Goal: Find specific page/section: Find specific page/section

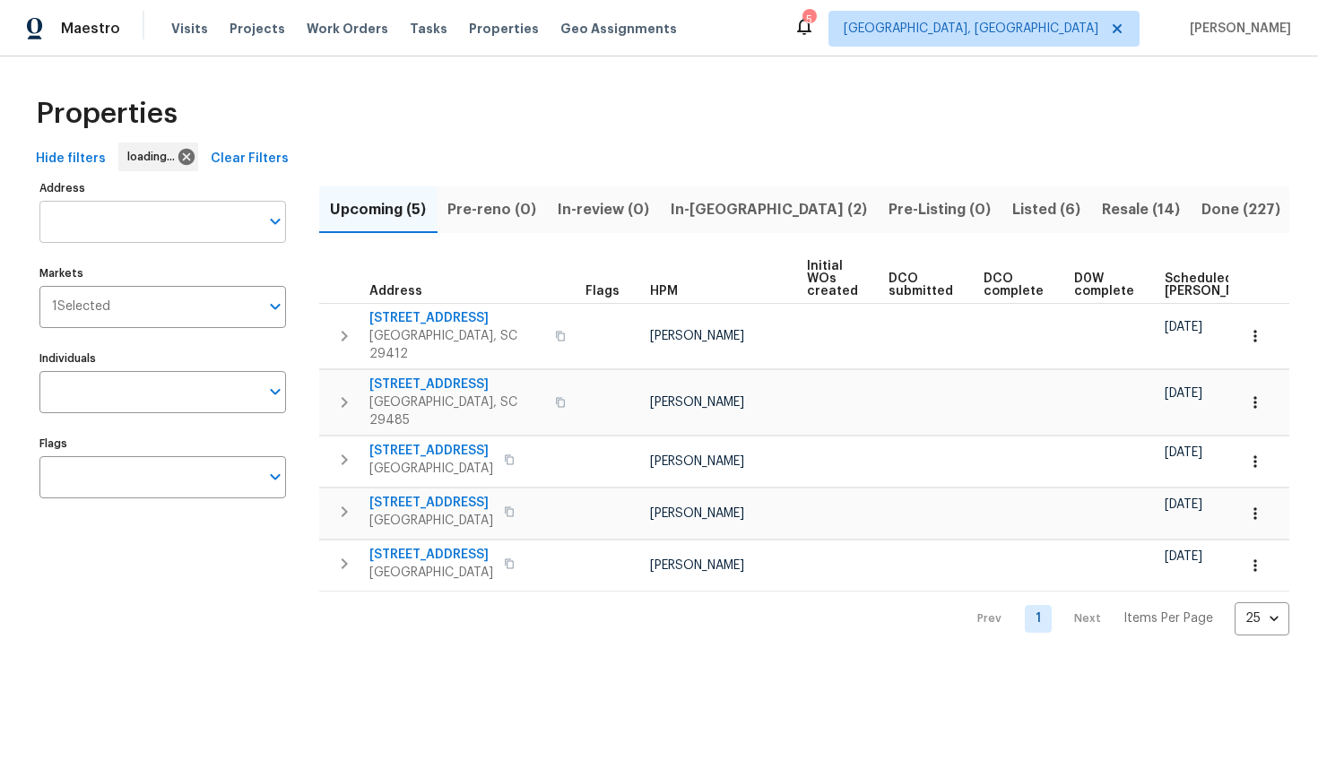
click at [111, 238] on input "Address" at bounding box center [149, 222] width 220 height 42
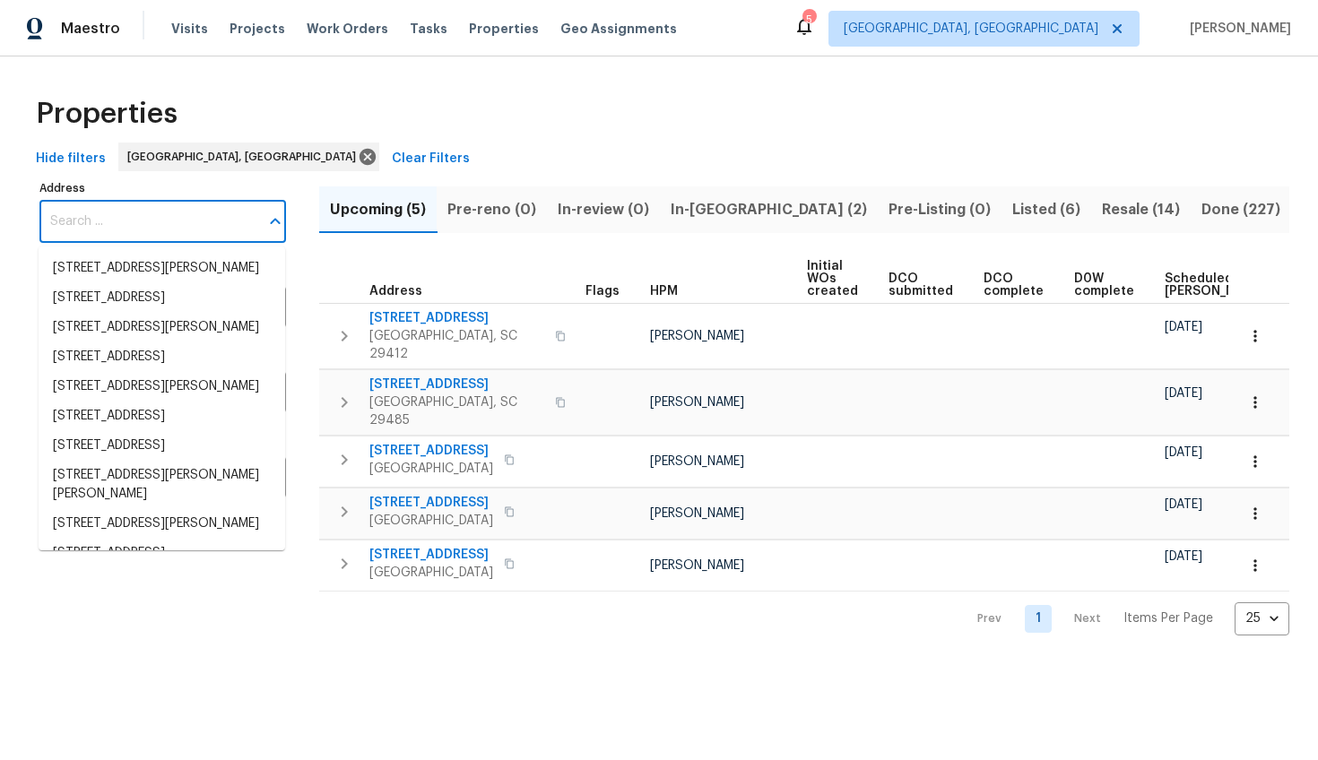
click at [111, 238] on input "Address" at bounding box center [149, 222] width 220 height 42
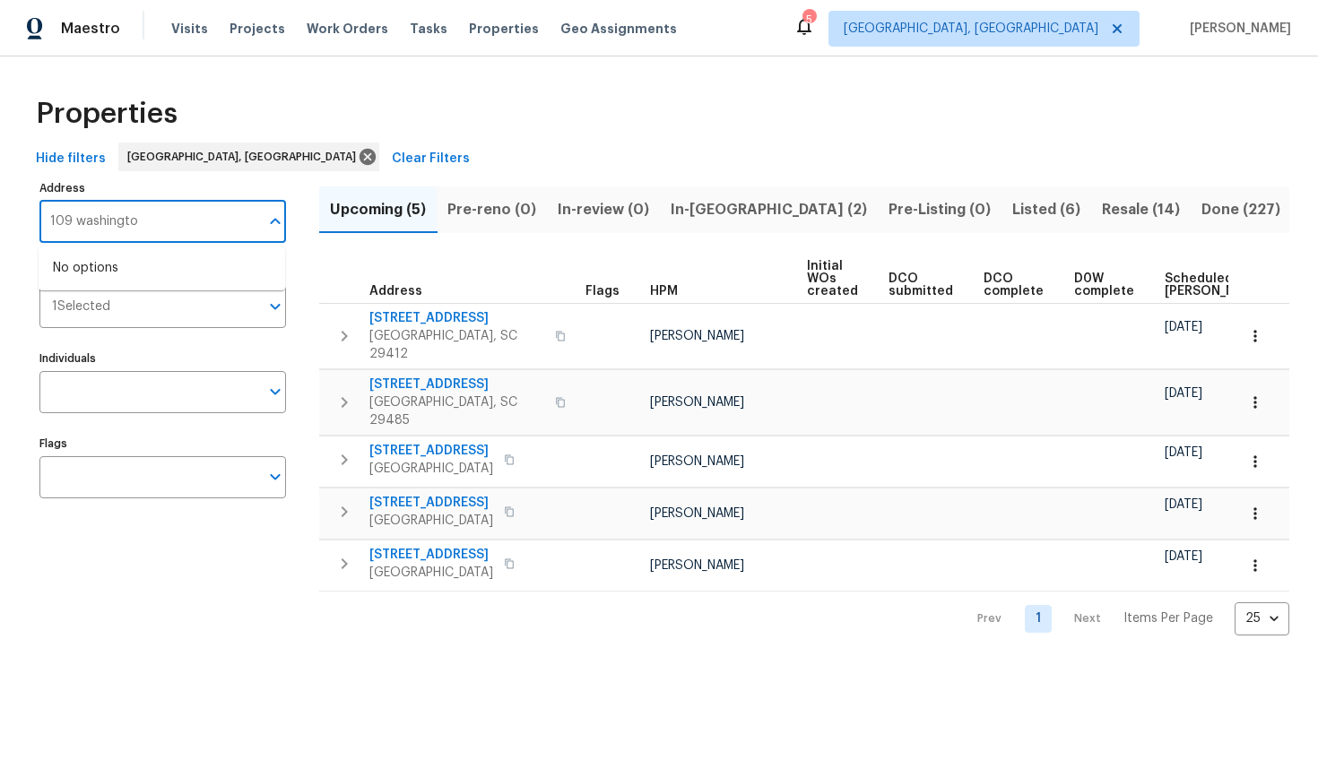
type input "109 washington"
click at [95, 272] on li "109 Washington Dr Ladson SC 29456" at bounding box center [162, 278] width 247 height 48
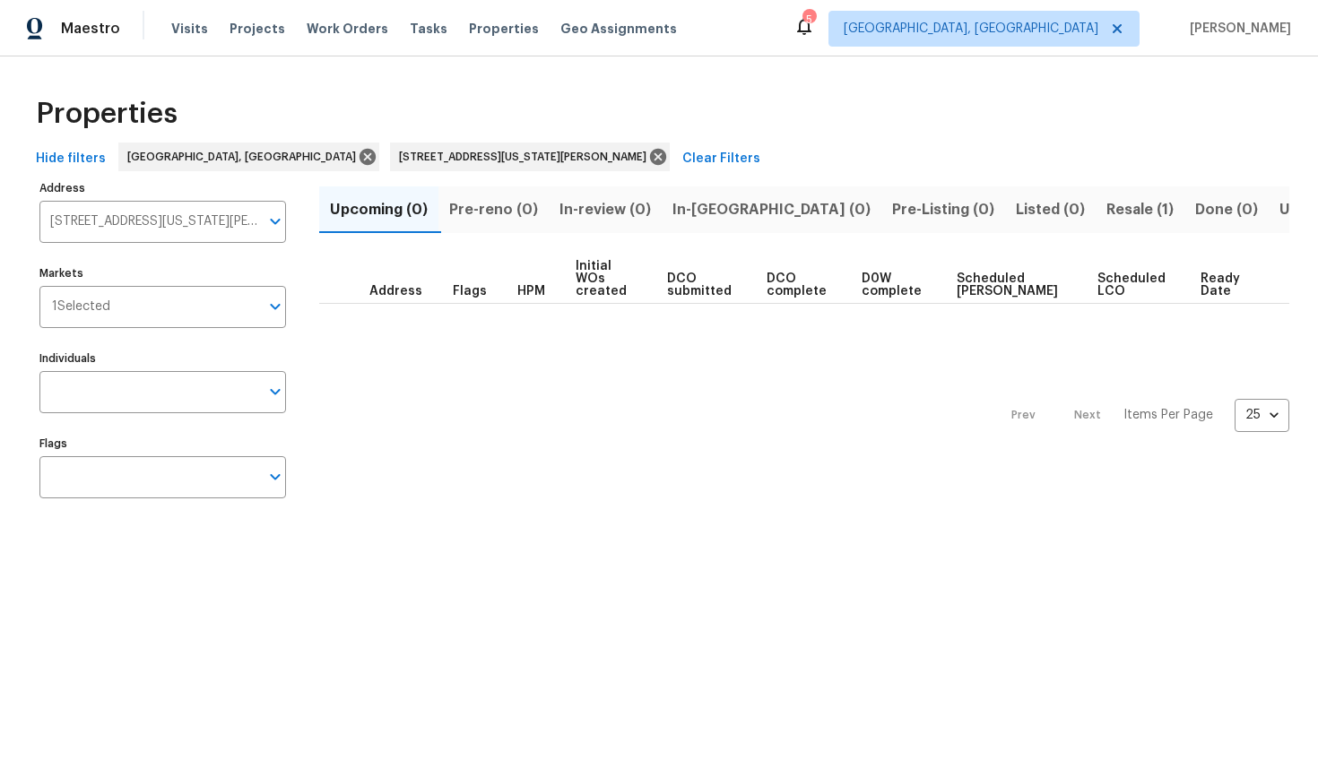
click at [1107, 197] on span "Resale (1)" at bounding box center [1140, 209] width 67 height 25
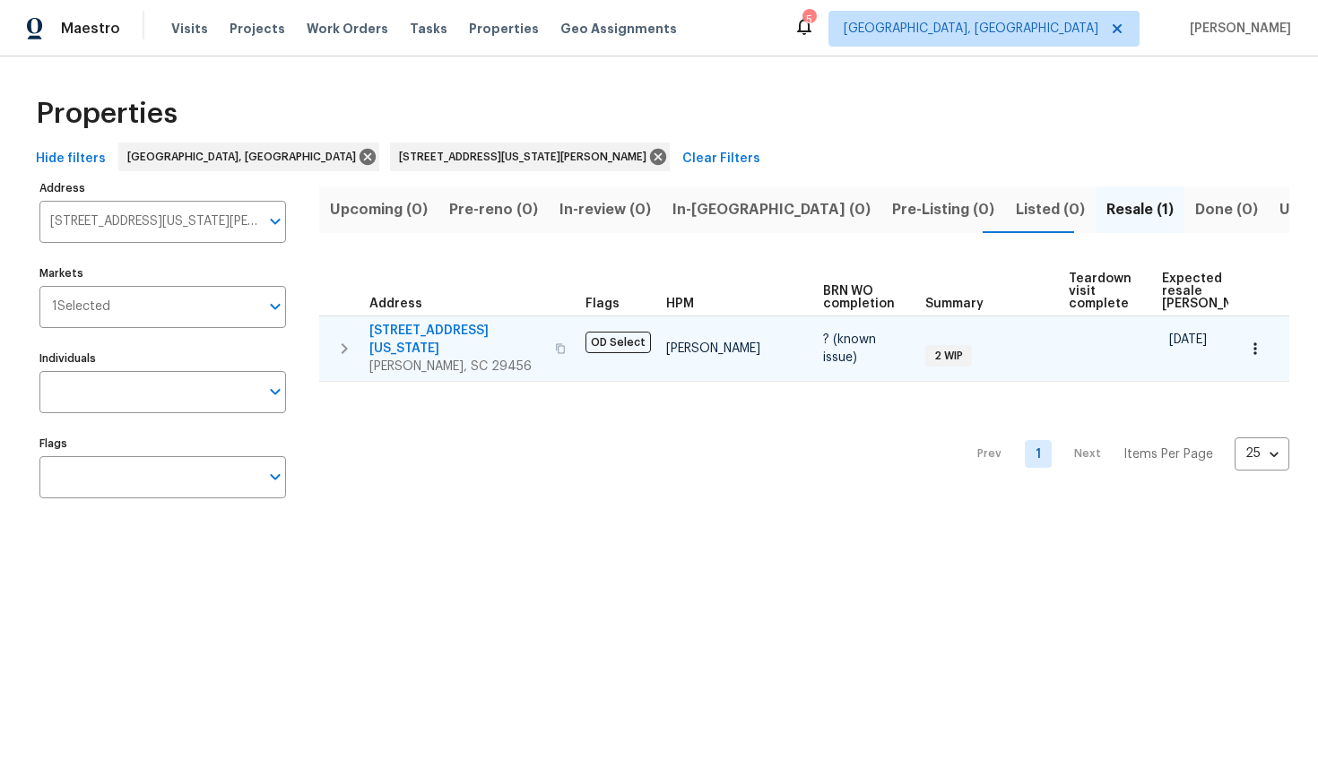
click at [412, 328] on span "109 Washington Dr" at bounding box center [456, 340] width 175 height 36
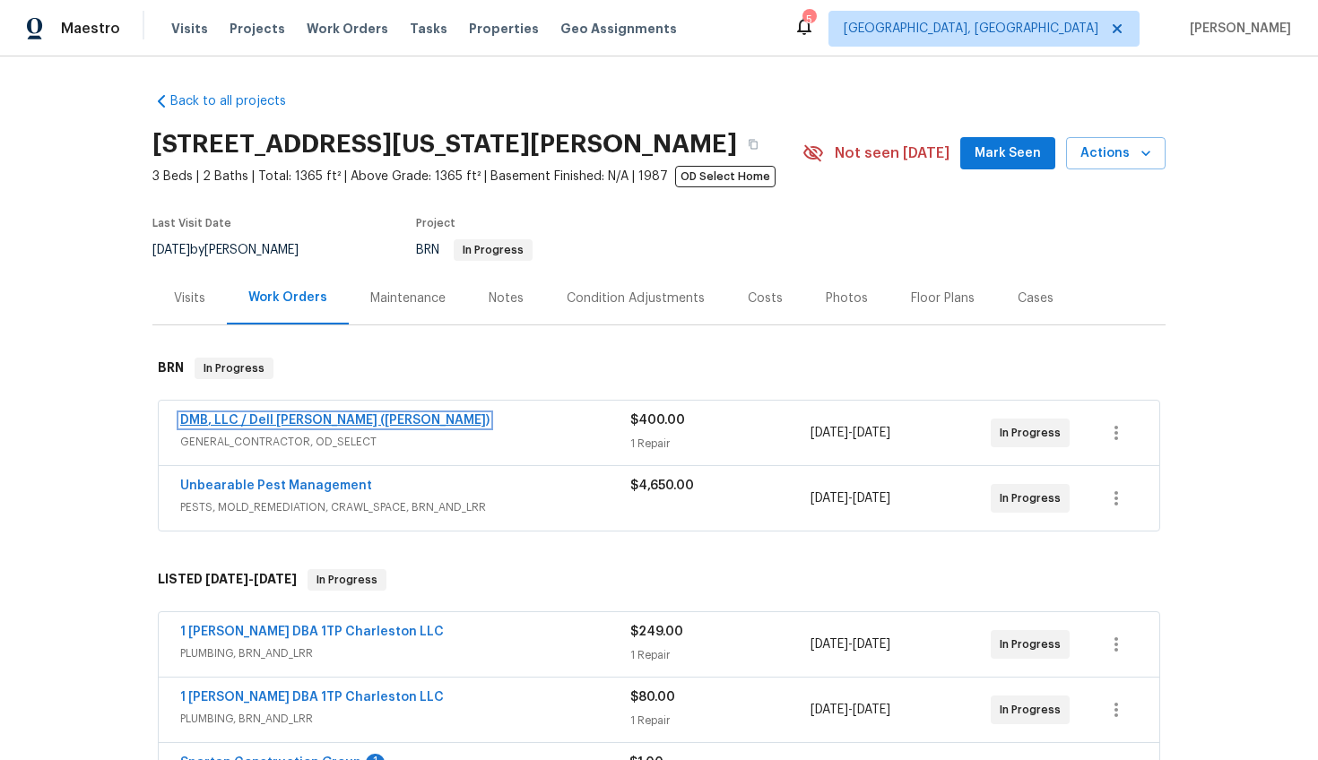
click at [333, 416] on link "DMB, LLC / Dell Bryson (Heise)" at bounding box center [334, 420] width 309 height 13
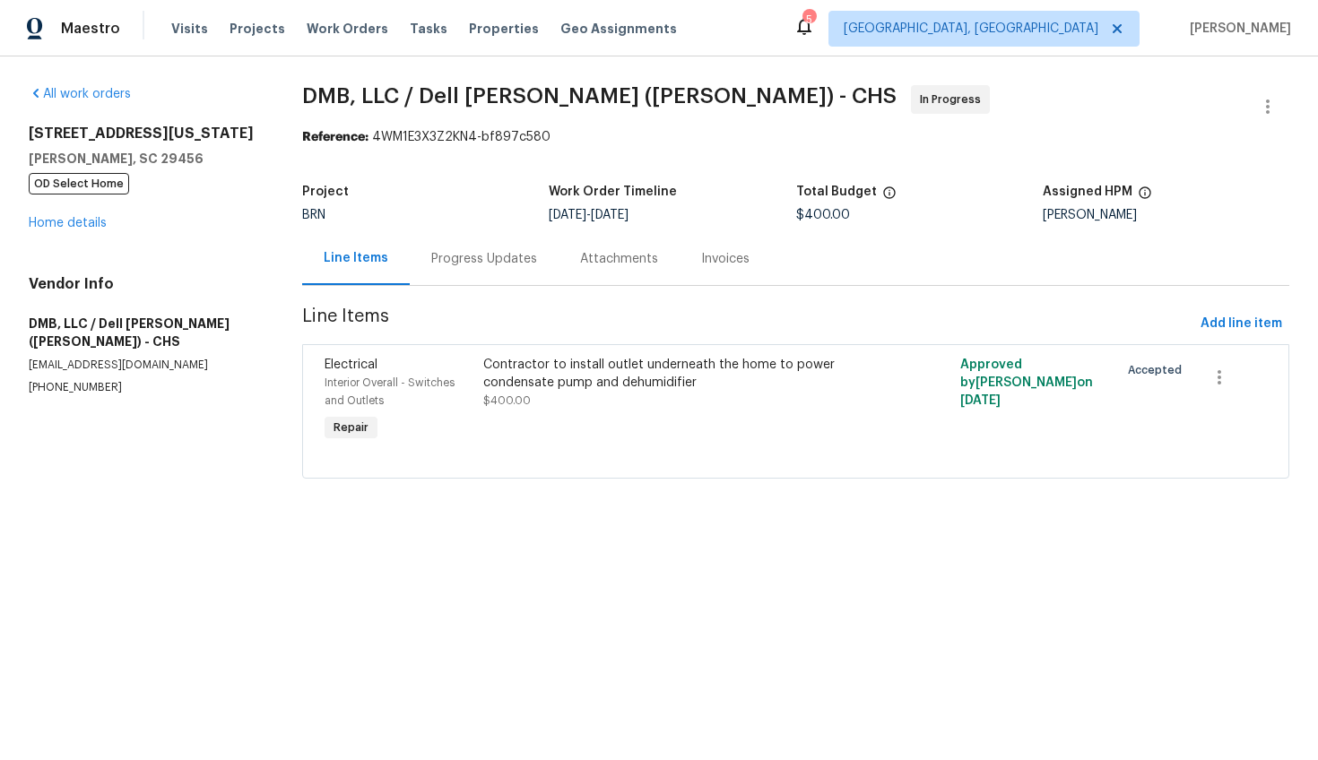
click at [451, 286] on div "Line Items Progress Updates Attachments Invoices" at bounding box center [795, 259] width 987 height 54
click at [456, 267] on div "Progress Updates" at bounding box center [484, 259] width 106 height 18
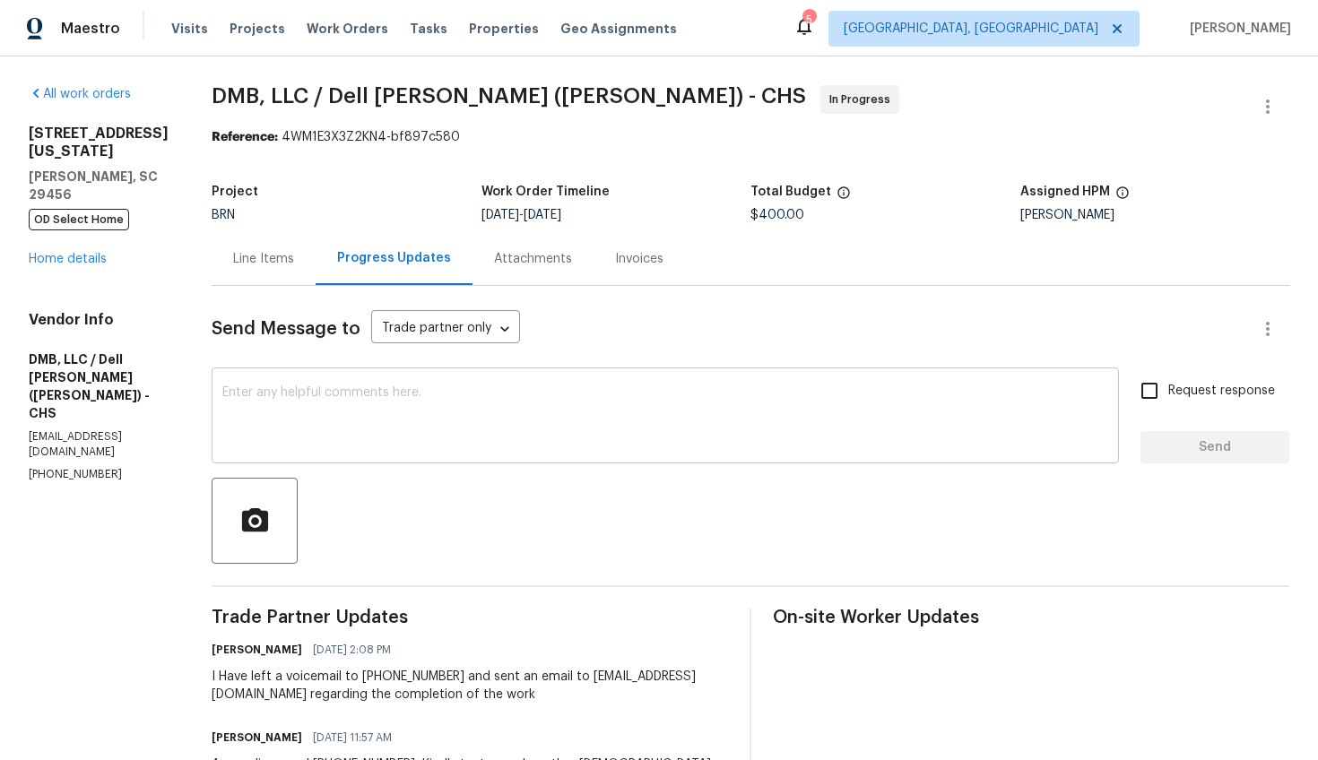
click at [430, 383] on div "x ​" at bounding box center [665, 417] width 907 height 91
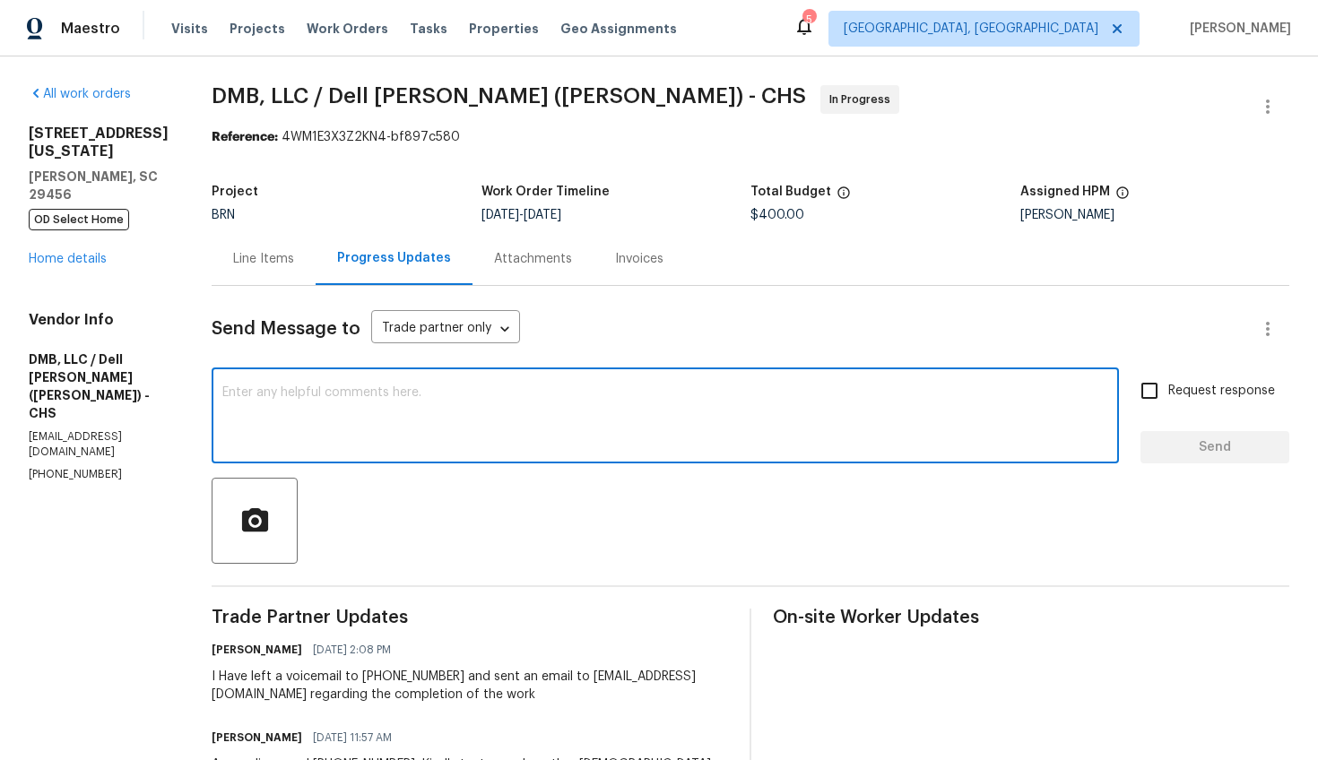
paste textarea "I resent the original Plumbing list to Dell. She is planning on fixing 9 and 10…"
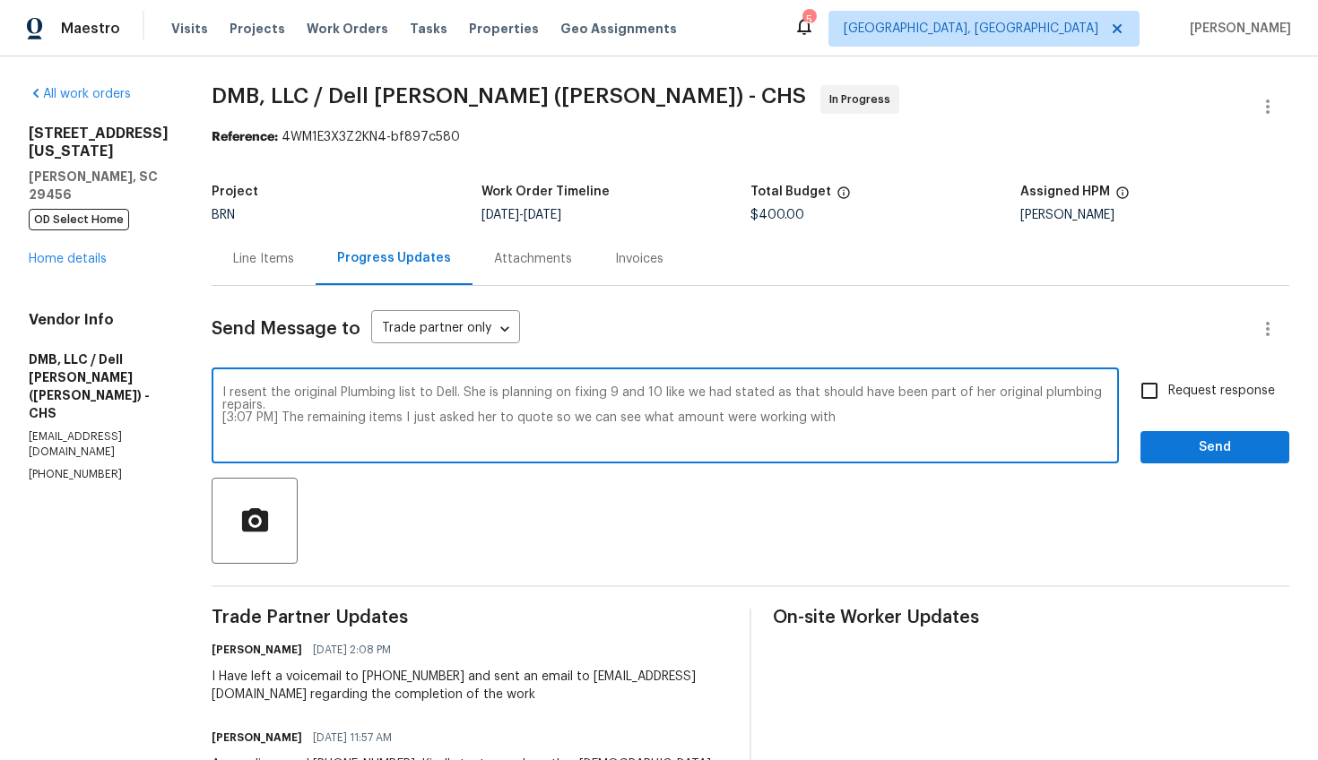
click at [223, 391] on textarea "I resent the original Plumbing list to Dell. She is planning on fixing 9 and 10…" at bounding box center [665, 417] width 886 height 63
drag, startPoint x: 835, startPoint y: 424, endPoint x: 689, endPoint y: 394, distance: 149.3
click at [689, 394] on textarea "I have resent the original Plumbing list to Dell. She is planning on fixing 9 a…" at bounding box center [665, 417] width 886 height 63
click at [534, 435] on textarea "I have resent the original Plumbing list to Dell. She is planning on fixing 9 a…" at bounding box center [665, 417] width 886 height 63
drag, startPoint x: 274, startPoint y: 418, endPoint x: 687, endPoint y: 395, distance: 413.1
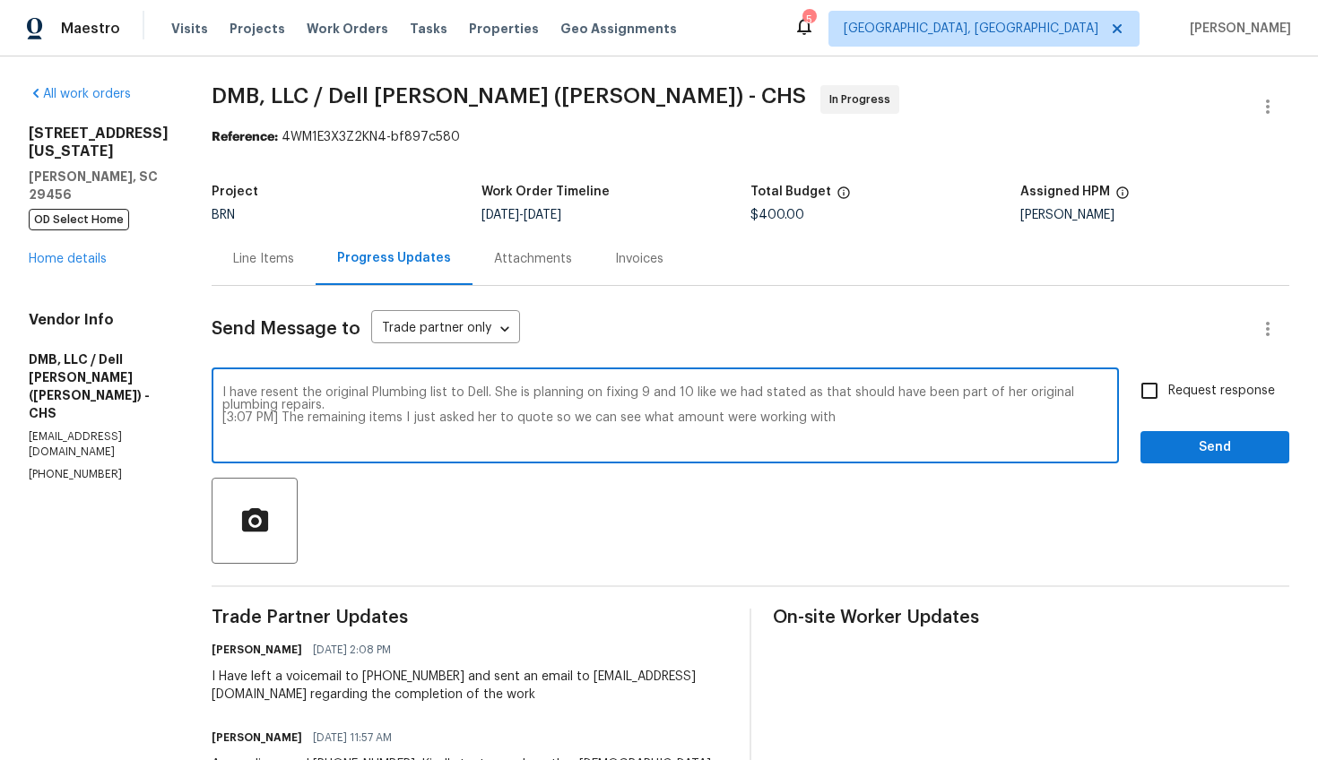
click at [687, 395] on textarea "I have resent the original Plumbing list to Dell. She is planning on fixing 9 a…" at bounding box center [665, 417] width 886 height 63
drag, startPoint x: 214, startPoint y: 405, endPoint x: 269, endPoint y: 406, distance: 54.7
click at [269, 406] on textarea "I have resent the original Plumbing list to Dell. She is planning on fixing 9 a…" at bounding box center [665, 417] width 886 height 63
click at [214, 385] on div "I have resent the original Plumbing list to Dell. She is planning on fixing 9 a…" at bounding box center [665, 417] width 907 height 91
click at [213, 392] on div "I have resent the original Plumbing list to Dell. She is planning on fixing 9 a…" at bounding box center [665, 417] width 907 height 91
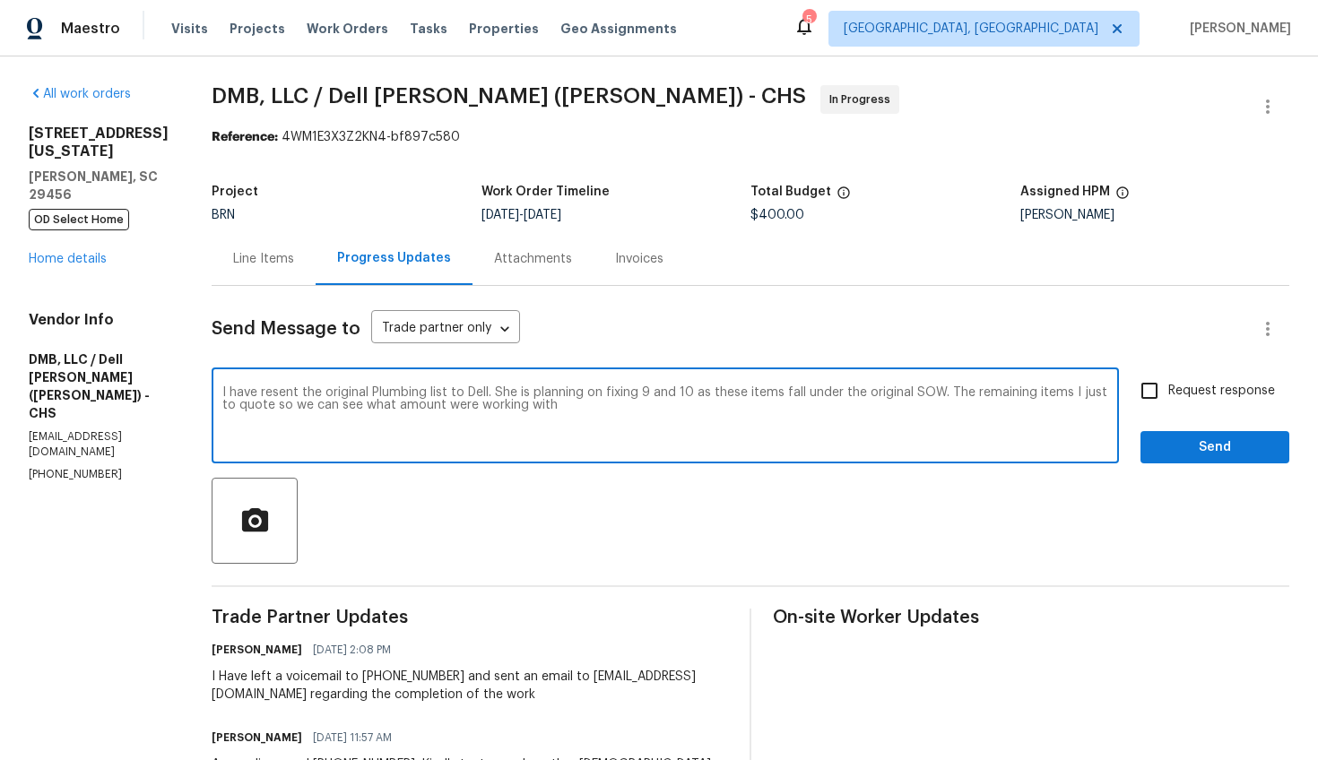
click at [222, 393] on textarea "I have resent the original Plumbing list to Dell. She is planning on fixing 9 a…" at bounding box center [665, 417] width 886 height 63
click at [222, 392] on textarea "Update for all to see***I have resent the original Plumbing list to Dell. She i…" at bounding box center [665, 417] width 886 height 63
click at [517, 392] on textarea "***Update for all to see***I have resent the original Plumbing list to Dell. Sh…" at bounding box center [665, 417] width 886 height 63
click at [833, 391] on textarea "***Update for all to see***I have resent the original plumbing list to Dell. Sh…" at bounding box center [665, 417] width 886 height 63
click at [572, 405] on textarea "***Update for all to see***I have resent the original plumbing list to Dell. Sh…" at bounding box center [665, 417] width 886 height 63
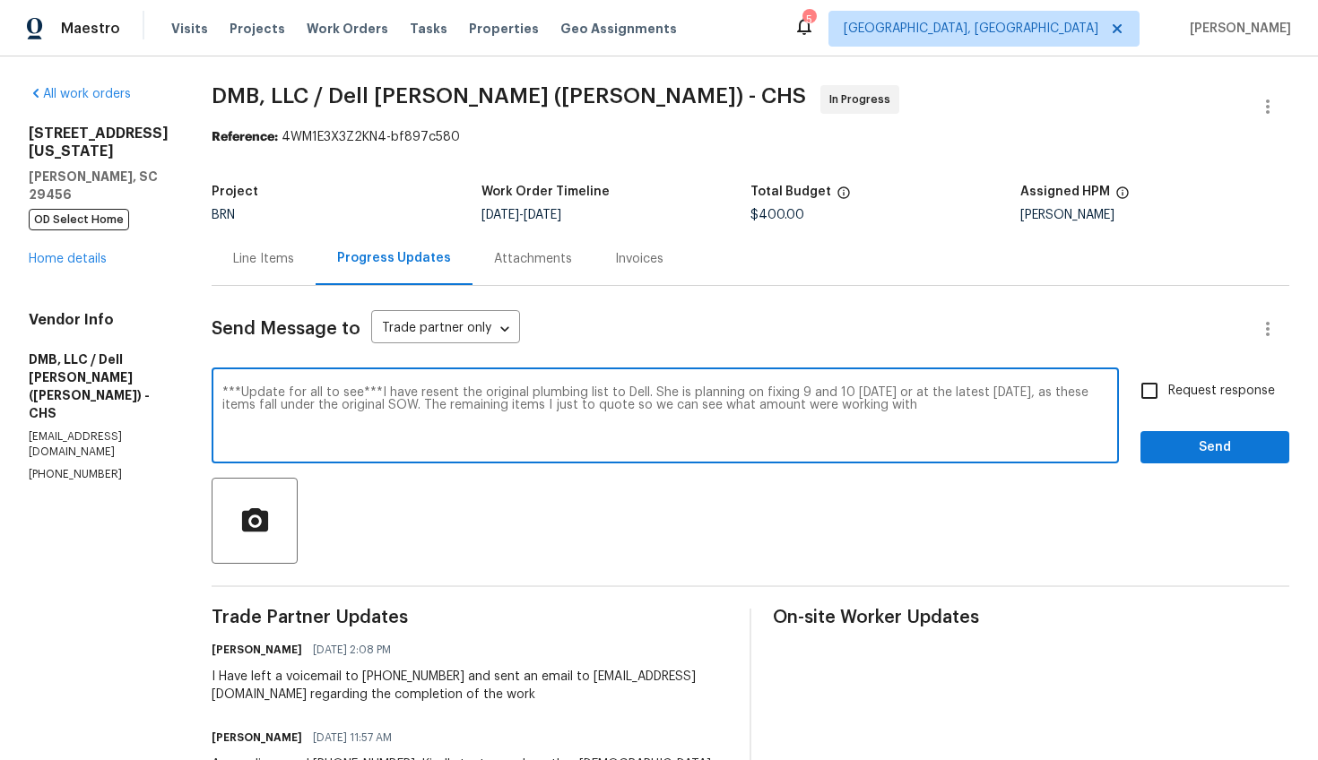
click at [539, 403] on textarea "***Update for all to see***I have resent the original plumbing list to Dell. Sh…" at bounding box center [665, 417] width 886 height 63
click at [877, 409] on textarea "***Update for all to see***I have resent the original plumbing list to Dell. Sh…" at bounding box center [665, 417] width 886 height 63
type textarea "***Update for all to see***I have resent the original plumbing list to Dell. Sh…"
click at [1134, 384] on input "Request response" at bounding box center [1150, 391] width 38 height 38
checkbox input "true"
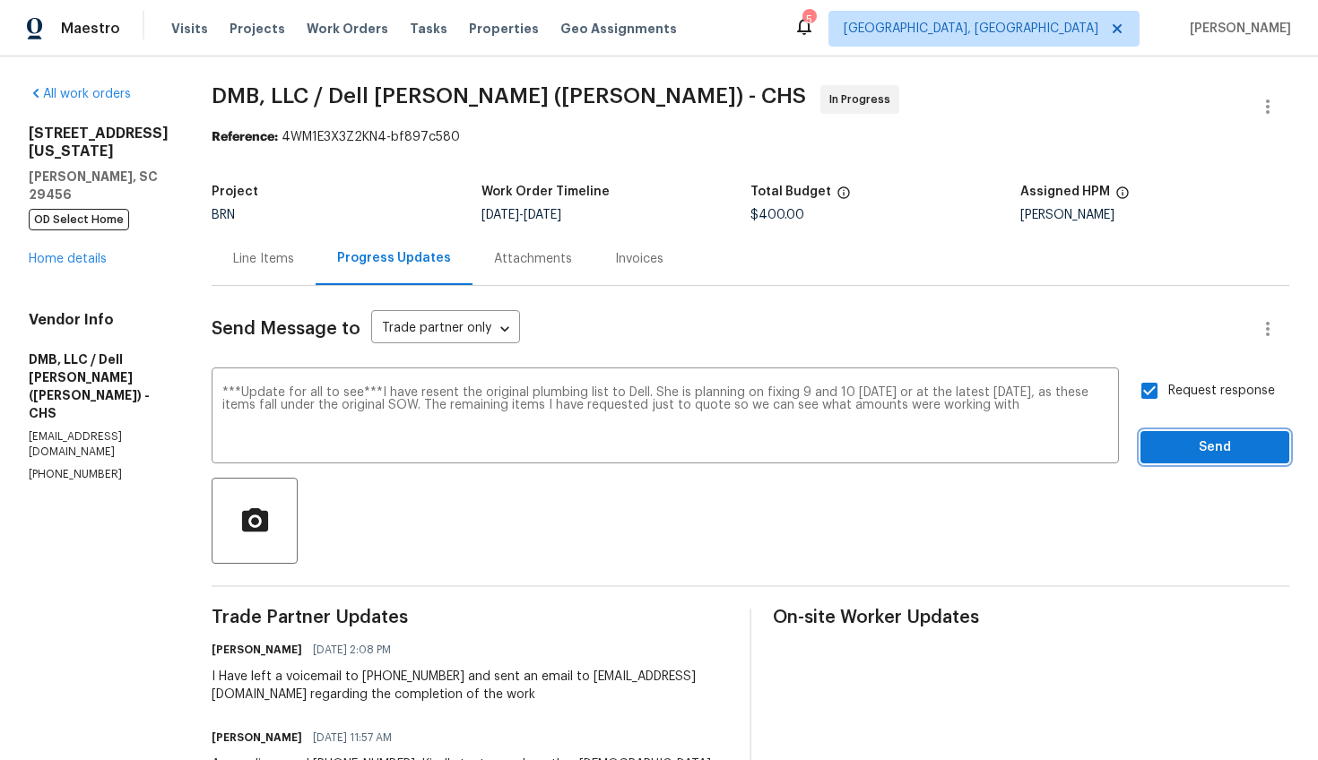
click at [1169, 442] on span "Send" at bounding box center [1215, 448] width 120 height 22
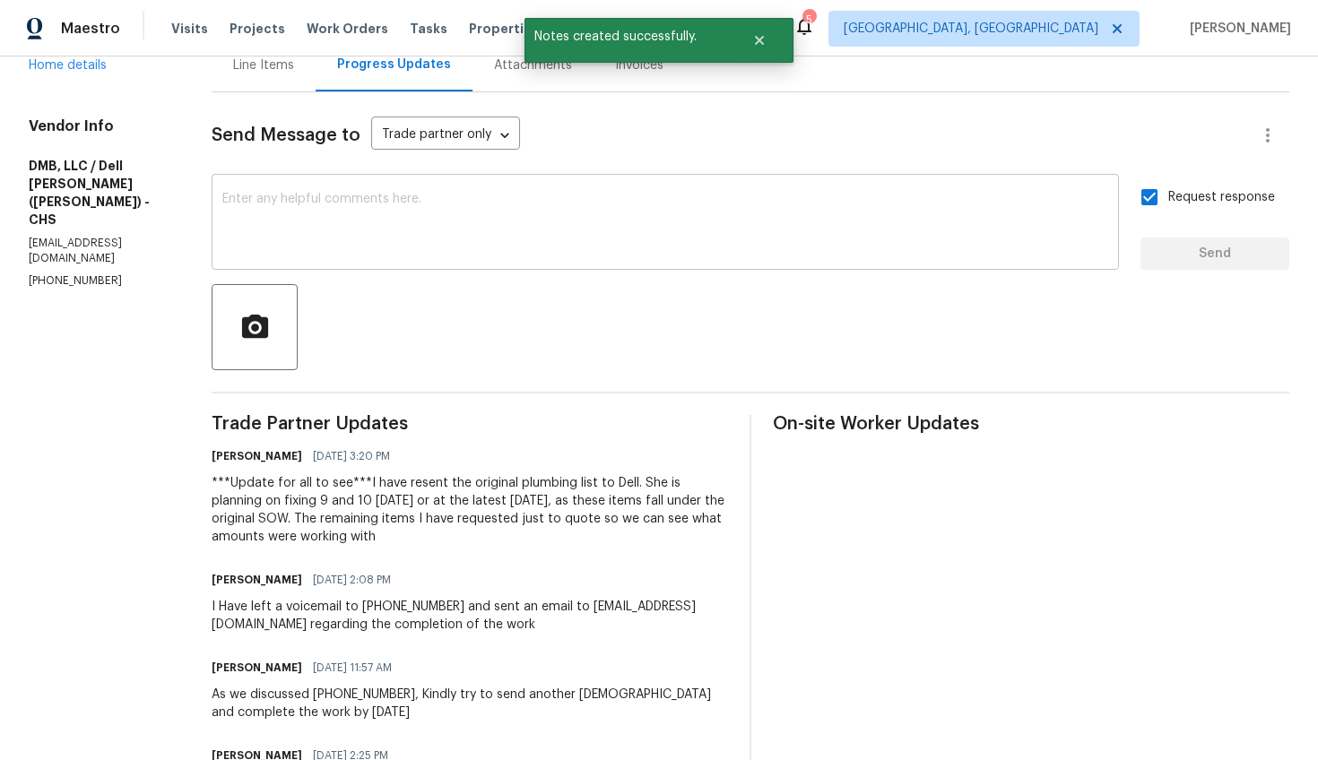
scroll to position [196, 0]
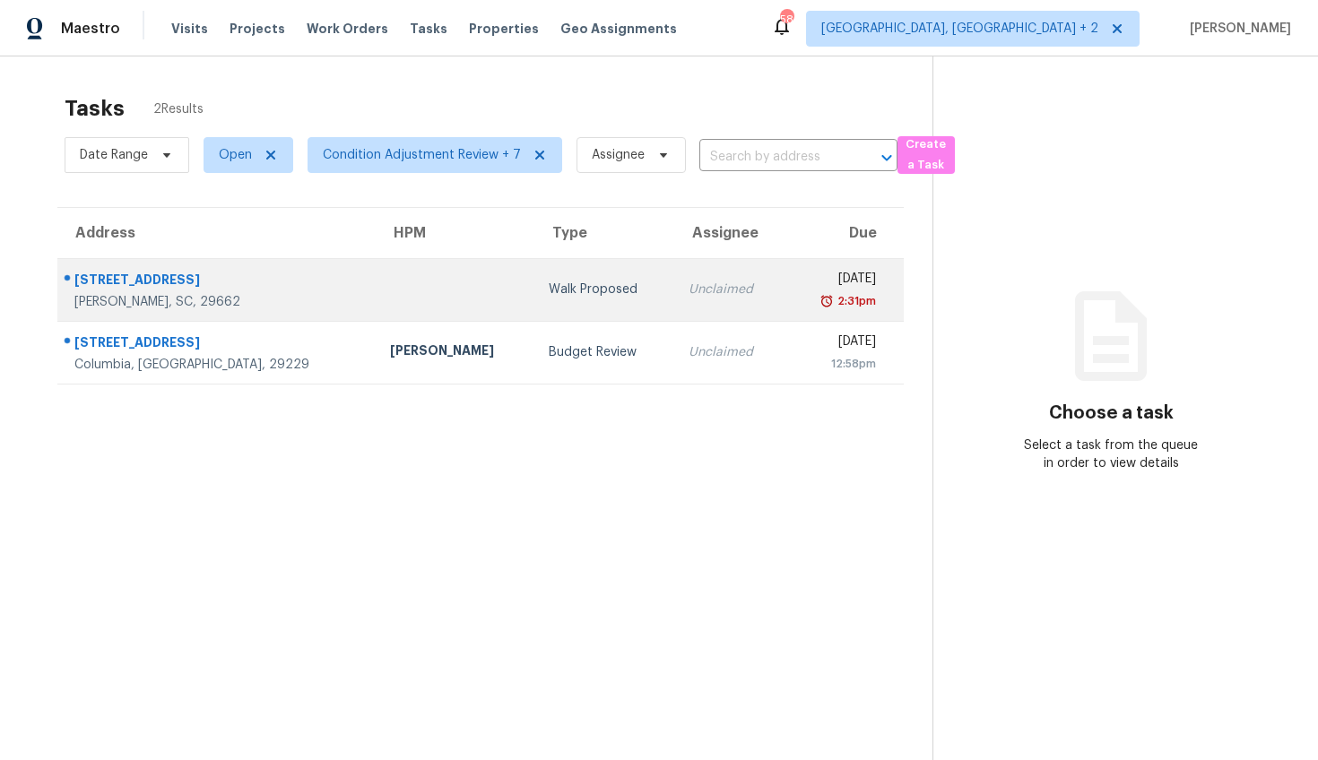
click at [204, 277] on div "8 Chelseabrook Ct" at bounding box center [217, 282] width 287 height 22
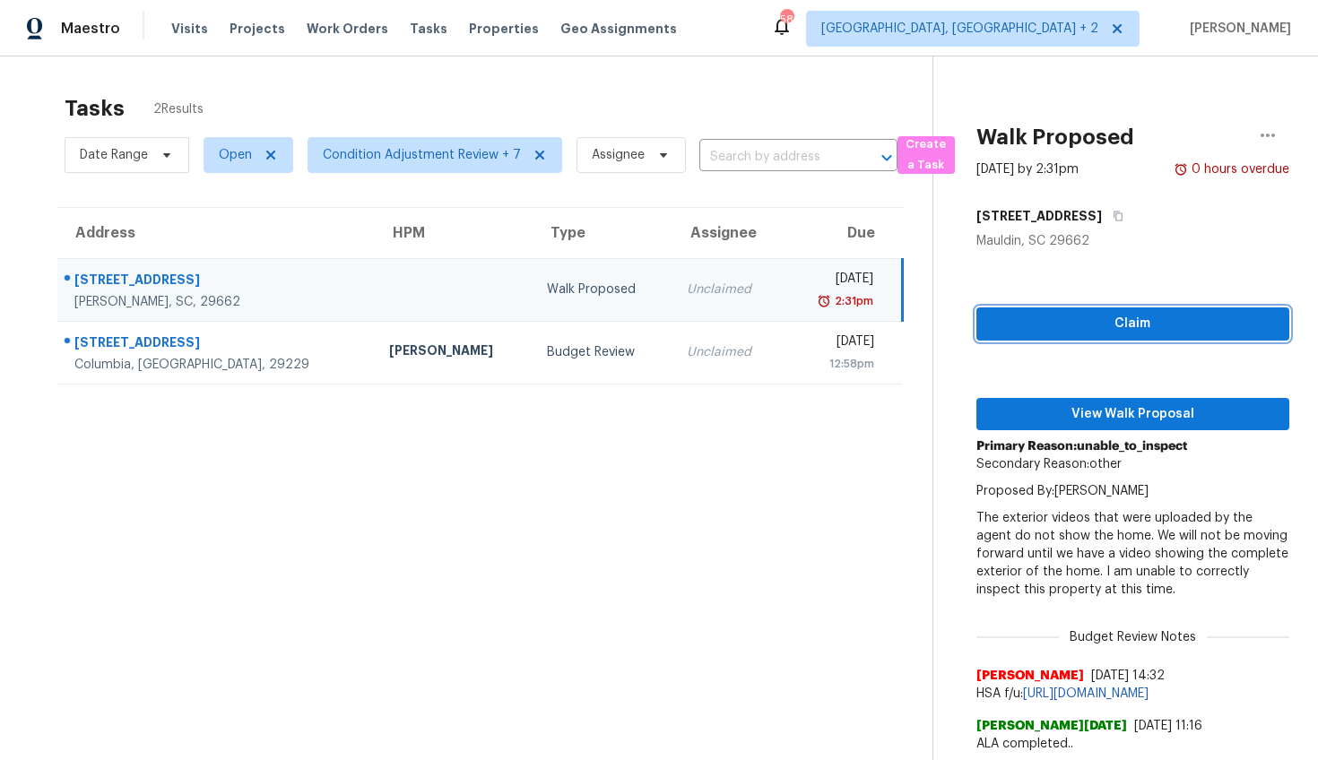
click at [1116, 328] on span "Claim" at bounding box center [1133, 324] width 284 height 22
click at [1099, 482] on p "Proposed By: Alex Baum" at bounding box center [1133, 491] width 313 height 18
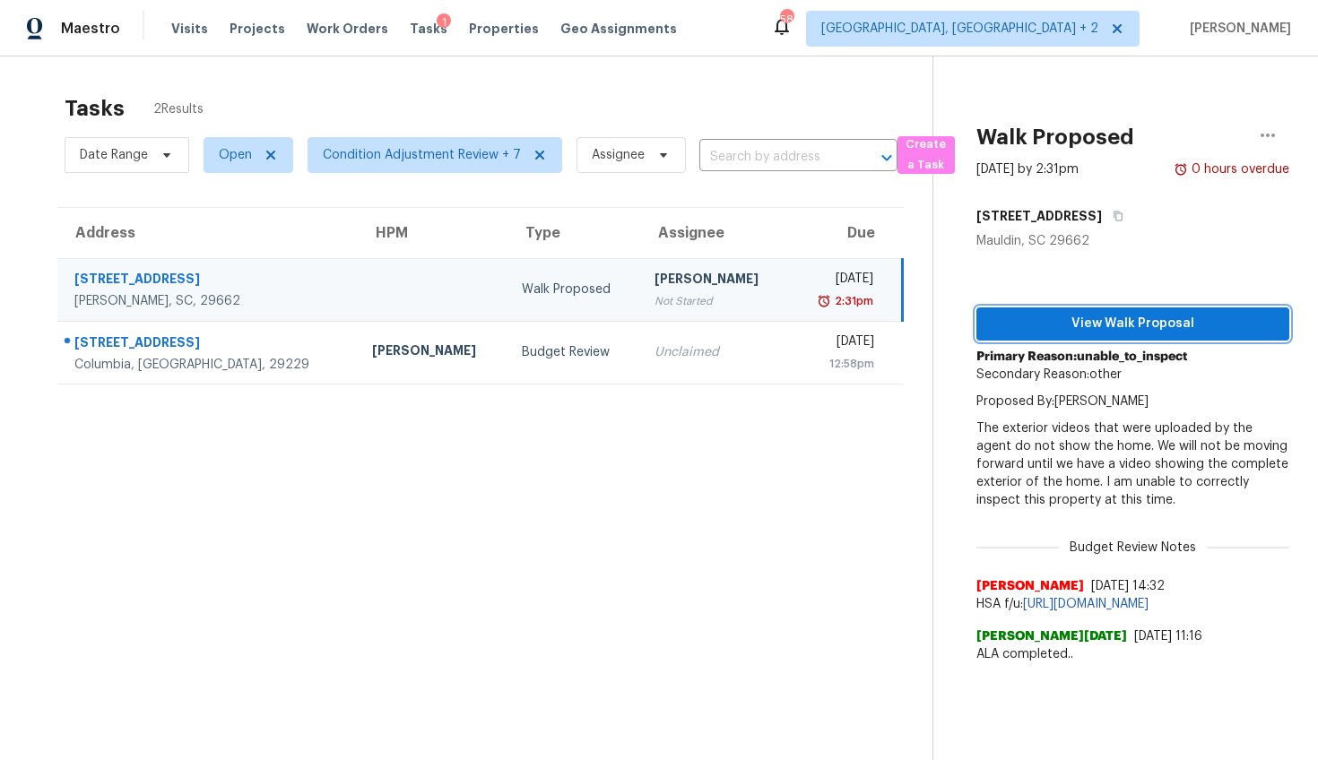
click at [1101, 325] on span "View Walk Proposal" at bounding box center [1133, 324] width 284 height 22
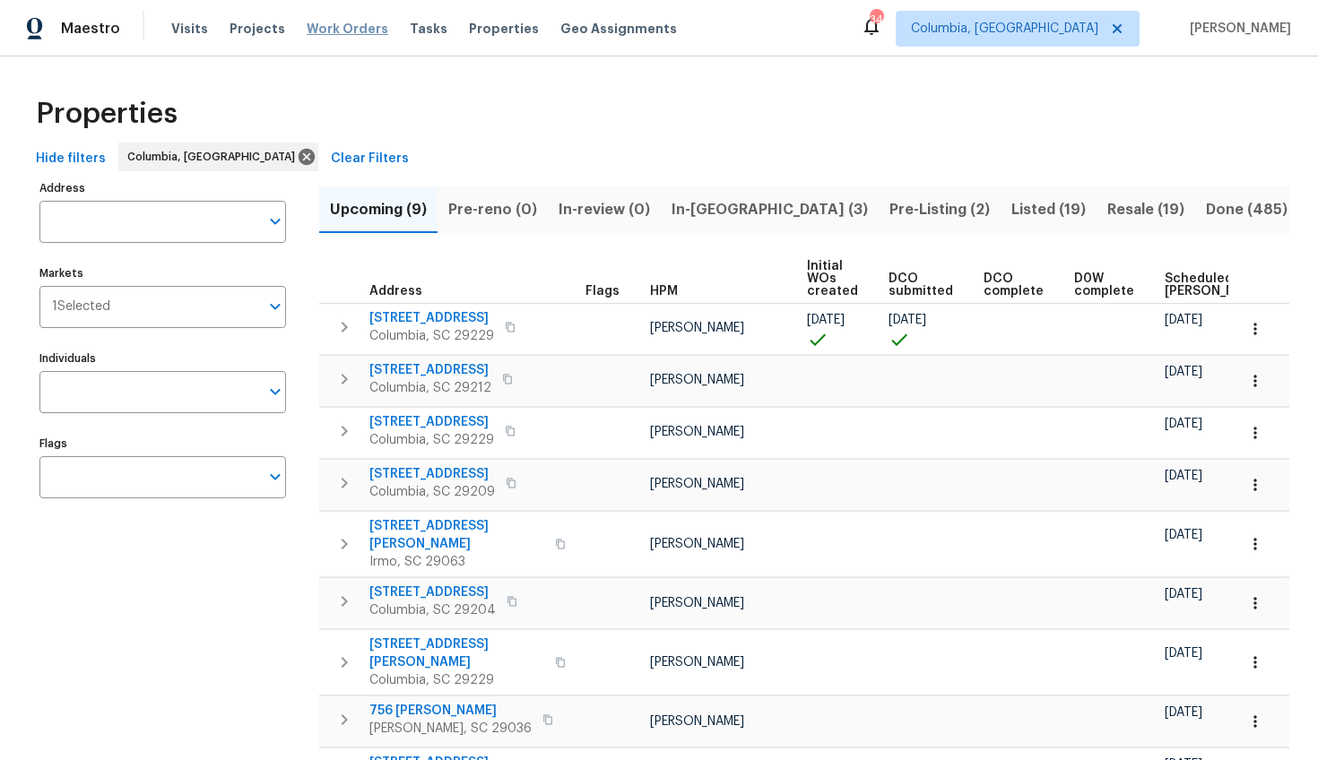
click at [330, 30] on span "Work Orders" at bounding box center [348, 29] width 82 height 18
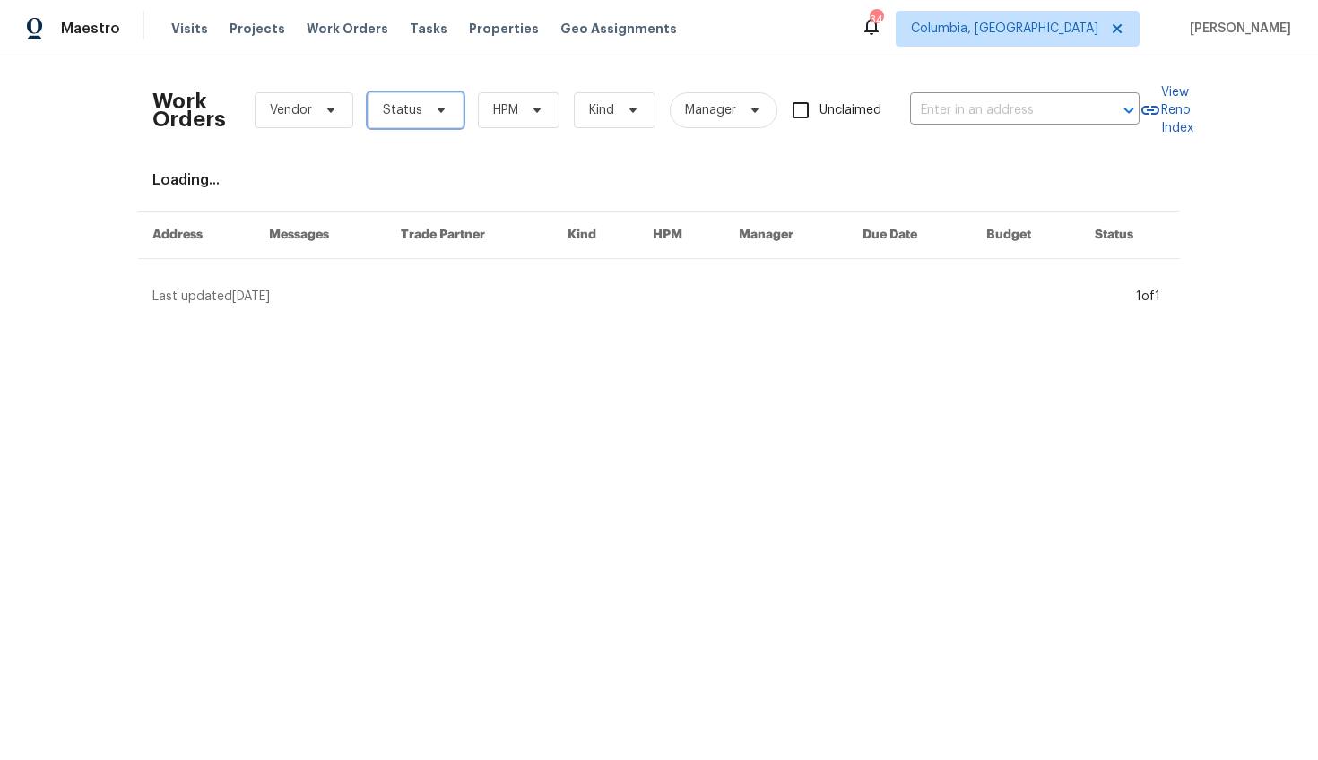
click at [429, 114] on span at bounding box center [439, 110] width 20 height 14
click at [298, 105] on span "Vendor" at bounding box center [291, 110] width 42 height 18
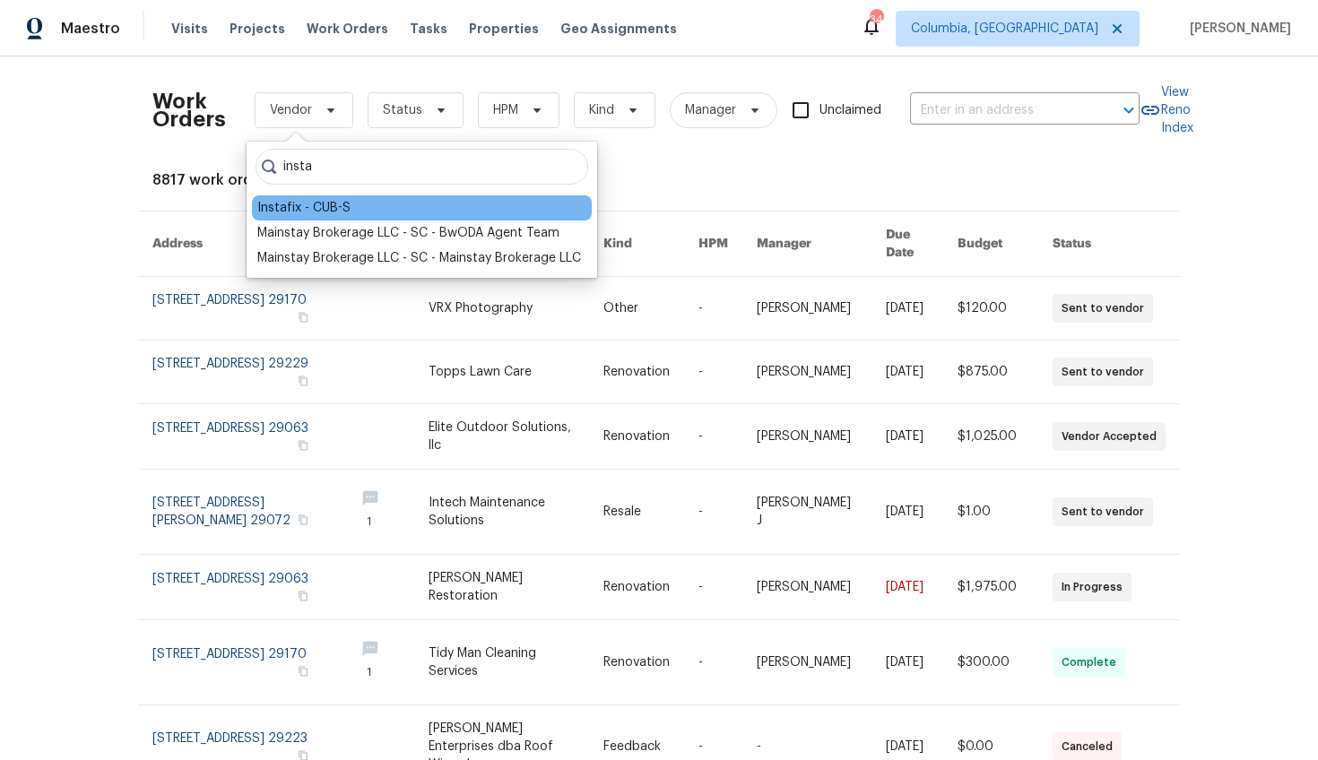
type input "insta"
click at [308, 212] on div "Instafix - CUB-S" at bounding box center [303, 208] width 93 height 18
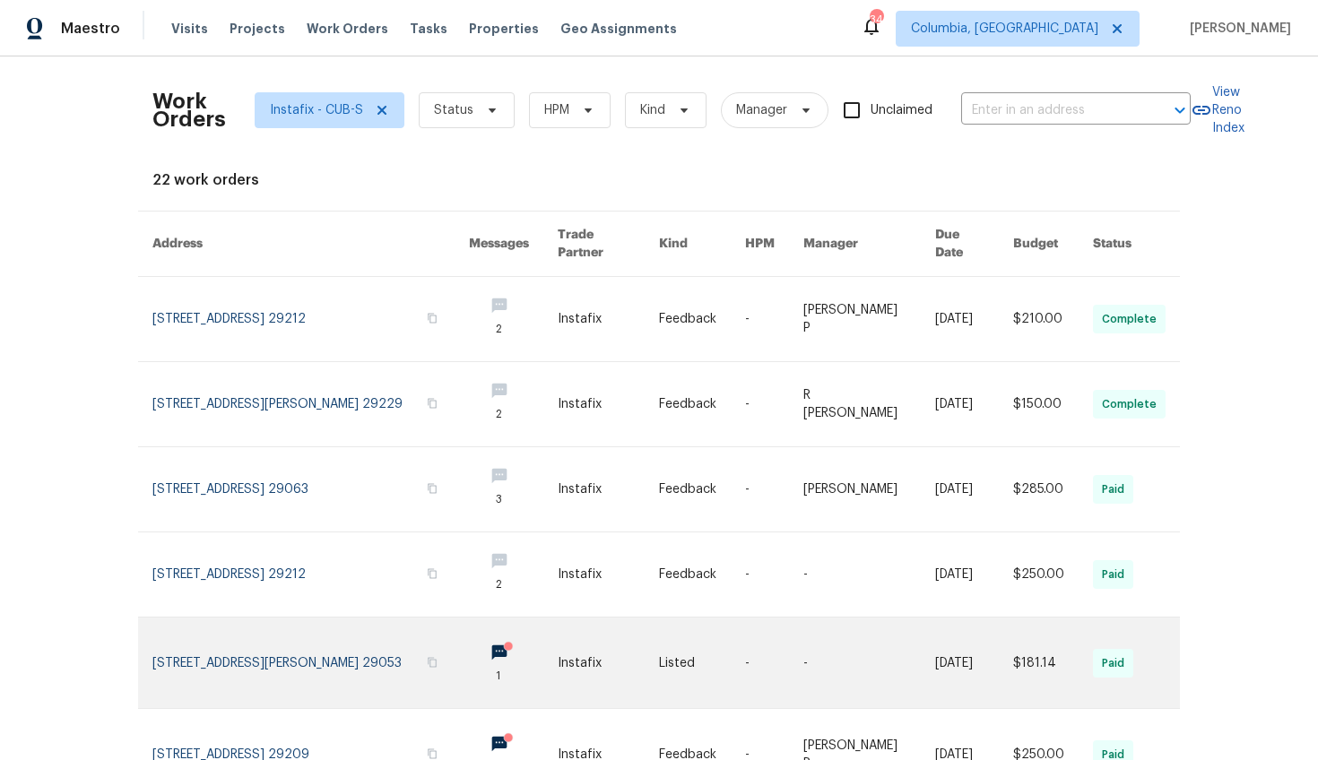
click at [645, 655] on td "Listed" at bounding box center [688, 663] width 86 height 91
click at [315, 661] on link at bounding box center [310, 663] width 317 height 91
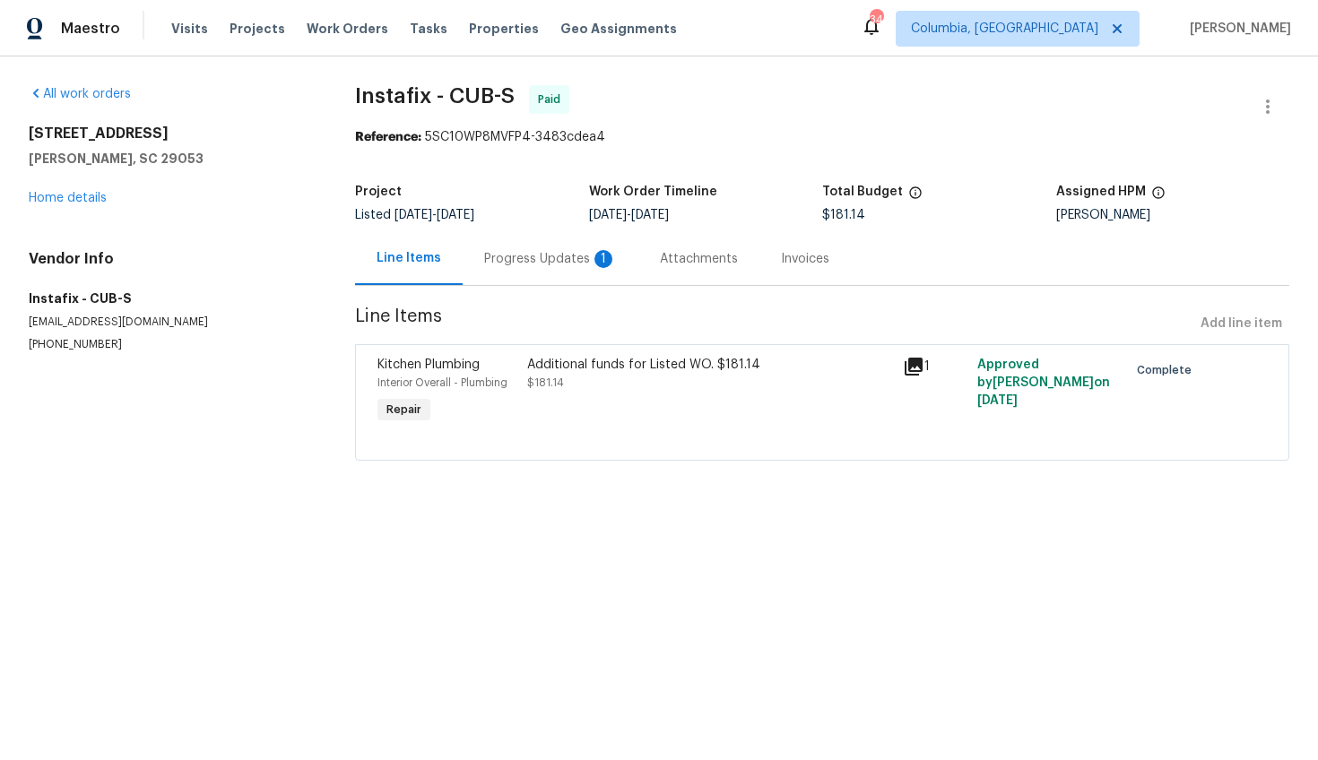
click at [537, 269] on div "Progress Updates 1" at bounding box center [551, 258] width 176 height 53
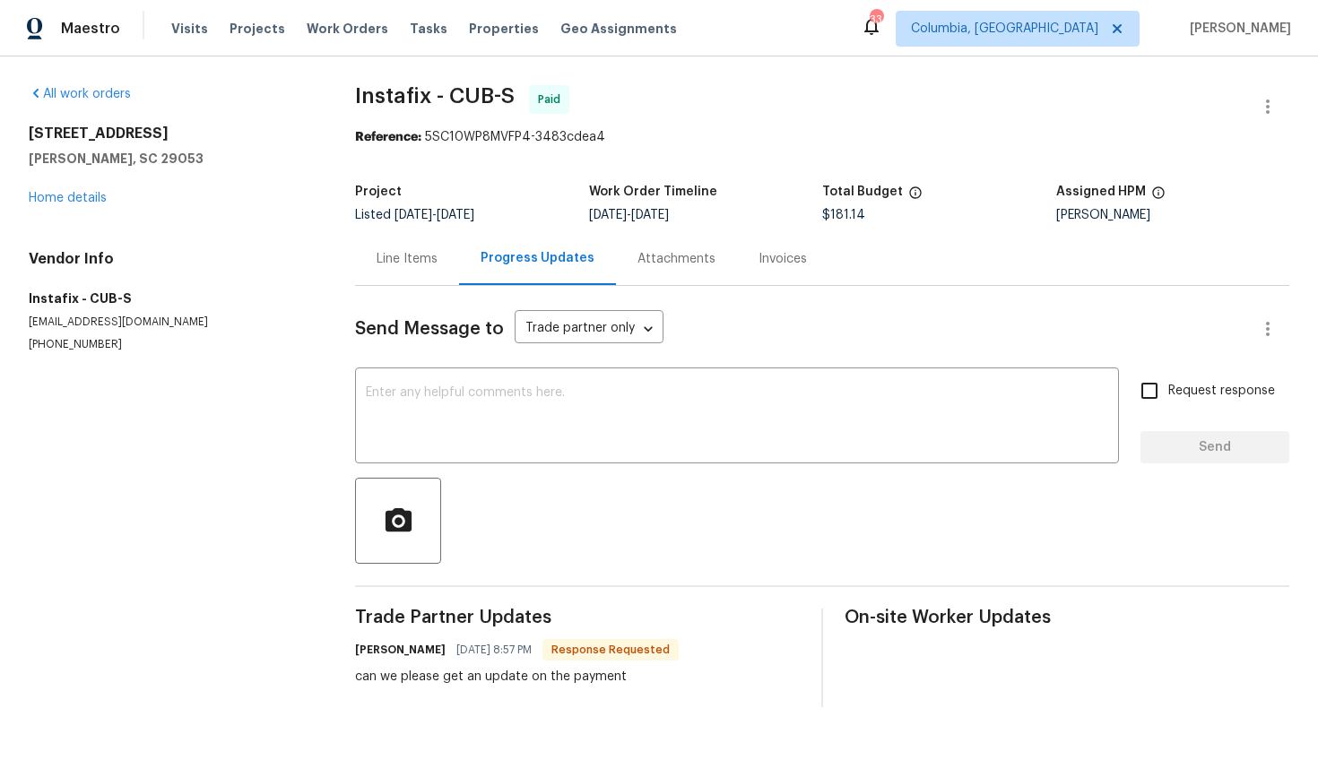
click at [386, 251] on div "Line Items" at bounding box center [407, 259] width 61 height 18
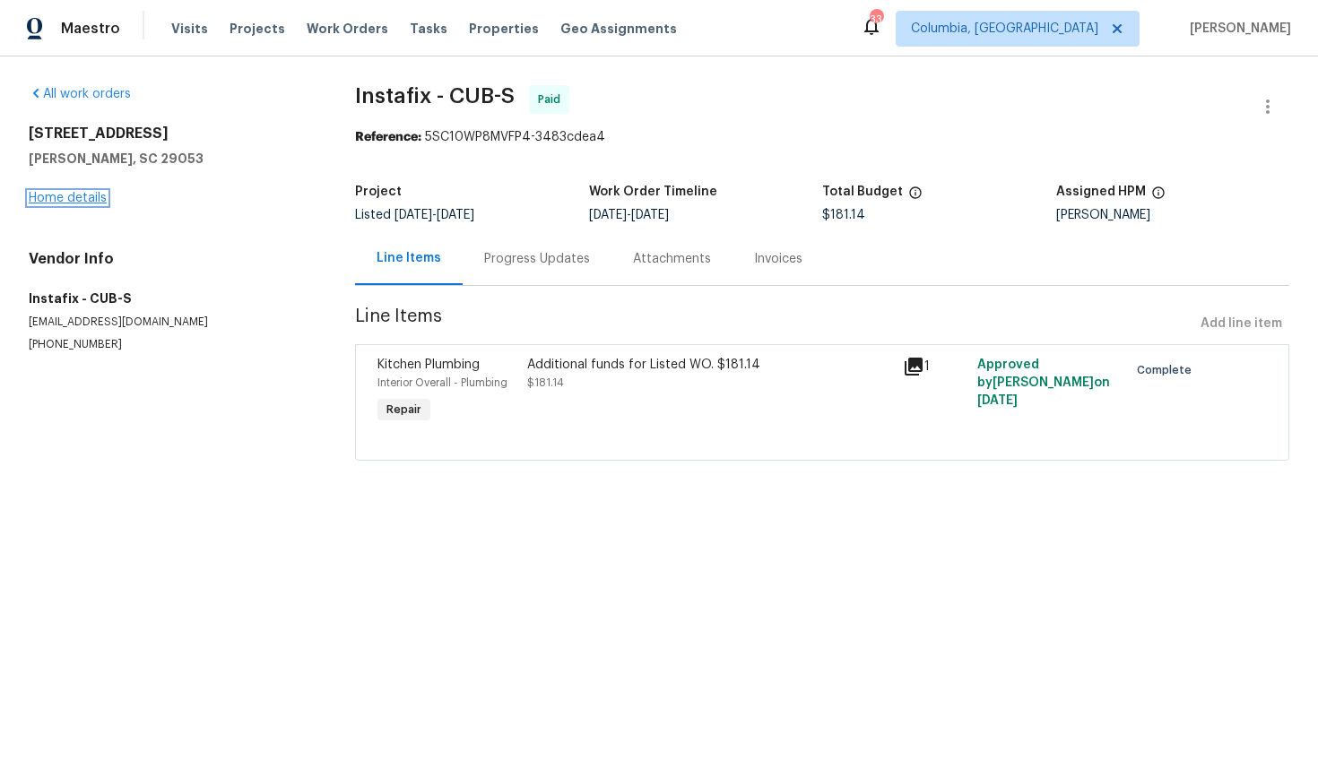
click at [61, 193] on link "Home details" at bounding box center [68, 198] width 78 height 13
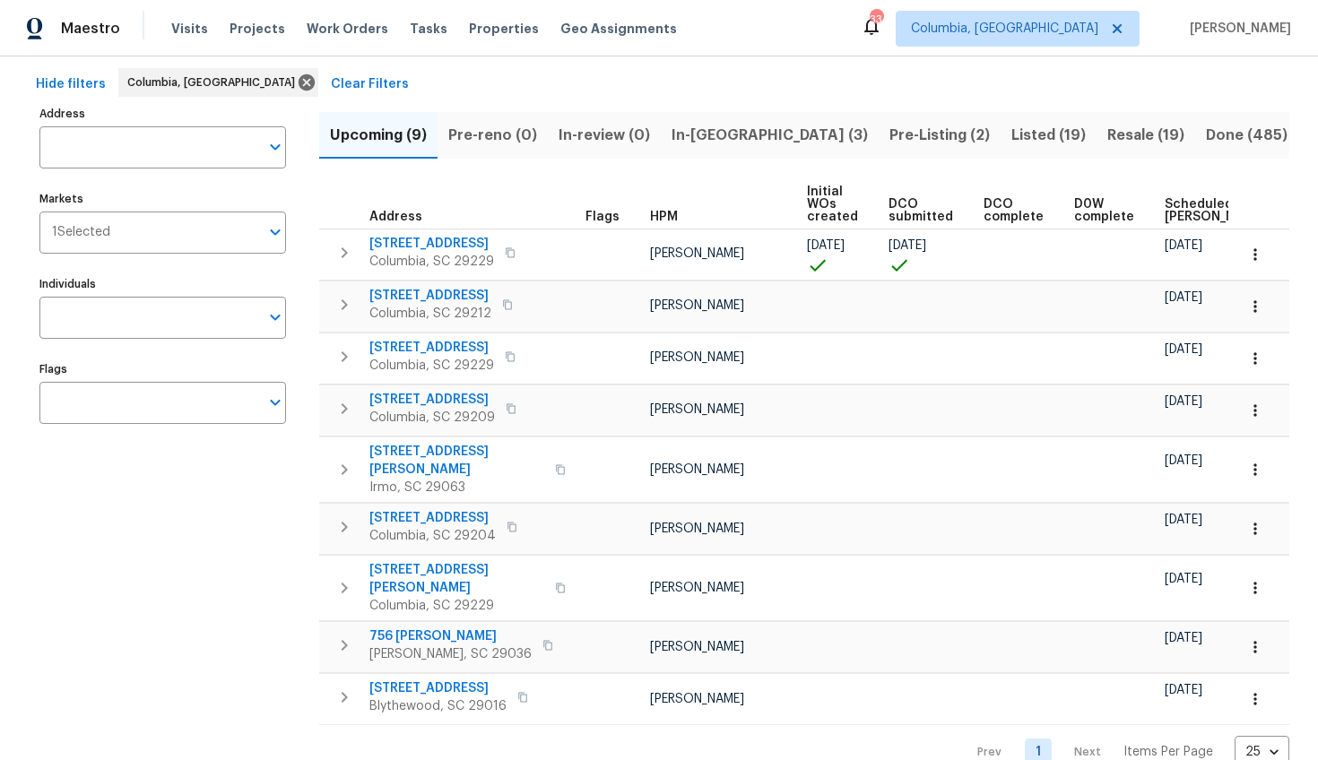
scroll to position [90, 0]
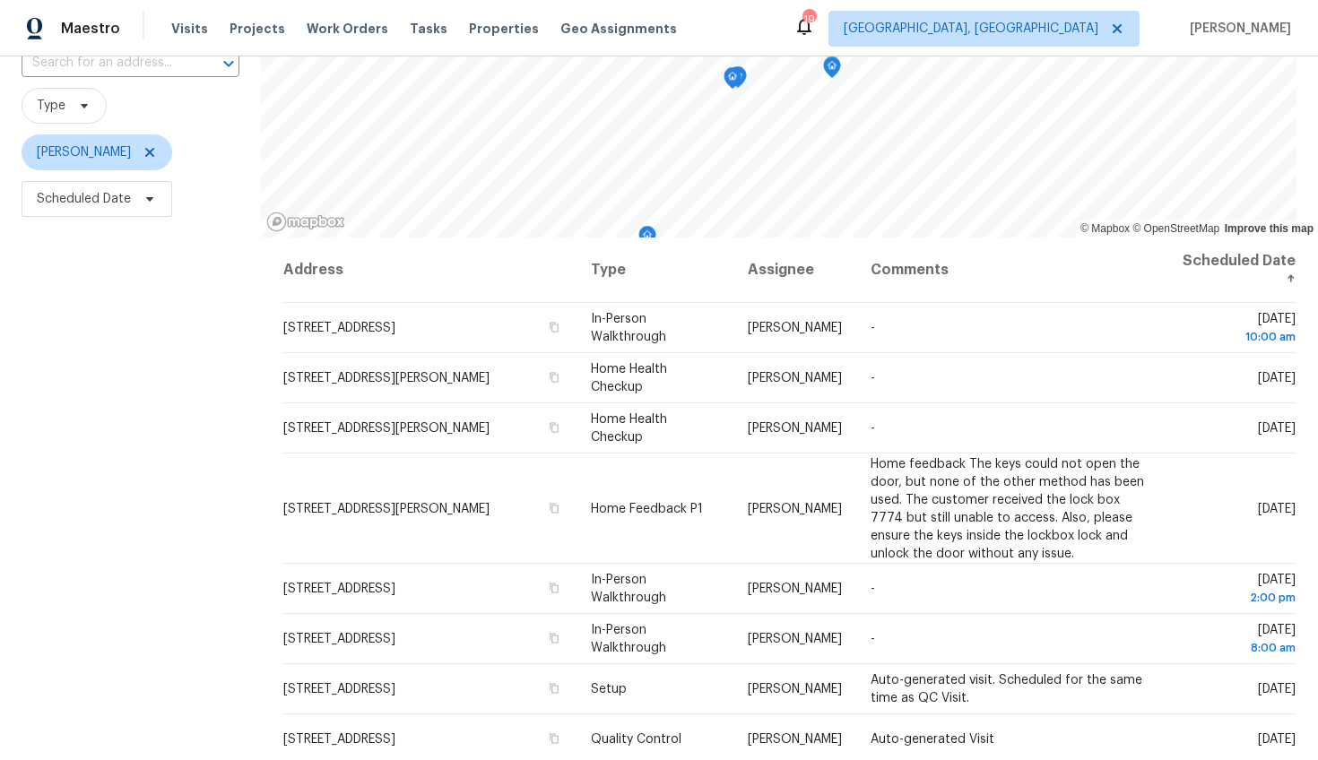
scroll to position [235, 0]
